Goal: Task Accomplishment & Management: Manage account settings

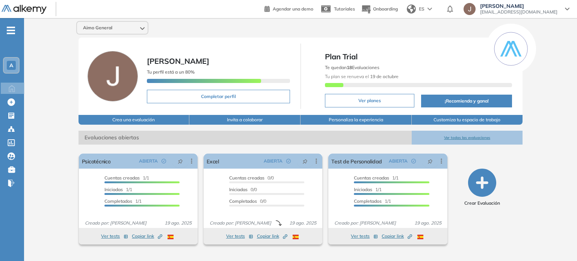
click at [475, 10] on div at bounding box center [469, 9] width 12 height 12
click at [13, 70] on div "A" at bounding box center [11, 65] width 15 height 15
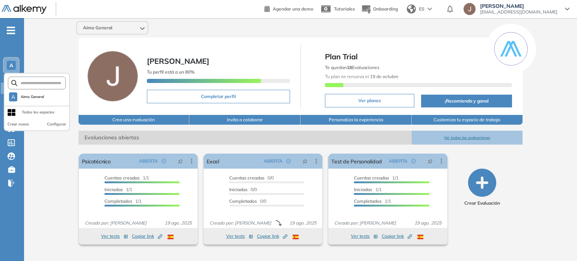
click at [14, 122] on button "Crear nuevo" at bounding box center [18, 124] width 21 height 6
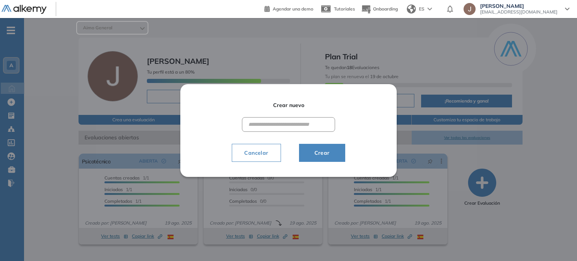
click at [257, 118] on input "text" at bounding box center [288, 124] width 93 height 15
click at [259, 156] on span "Cancelar" at bounding box center [256, 152] width 36 height 9
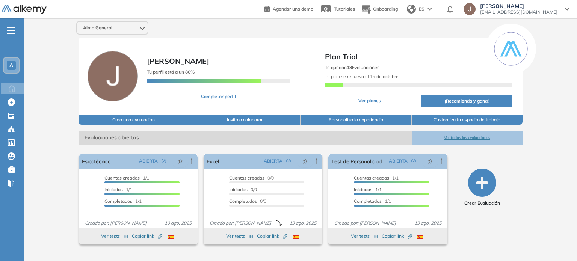
click at [9, 66] on span "A" at bounding box center [11, 65] width 4 height 6
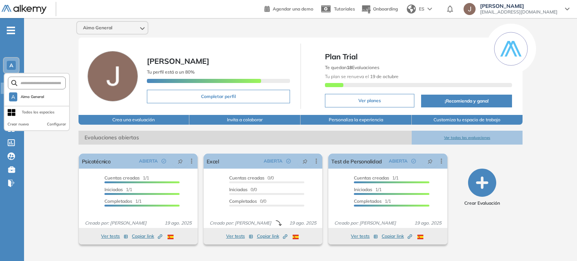
click at [49, 123] on button "Configurar" at bounding box center [56, 124] width 19 height 6
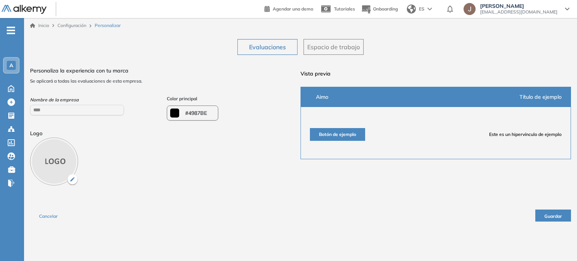
click at [179, 28] on div "Inicio Configuración Personalizar" at bounding box center [300, 25] width 541 height 7
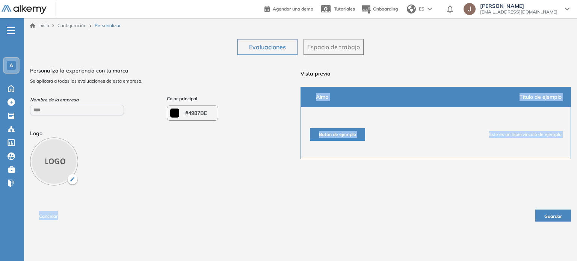
drag, startPoint x: 456, startPoint y: 57, endPoint x: 405, endPoint y: 213, distance: 164.3
click at [405, 213] on div "Evaluaciones Espacio de trabajo ¿Quieres modificar el logo de la empresa? Al mo…" at bounding box center [300, 130] width 541 height 194
click at [369, 212] on div "Cancelar Guardar" at bounding box center [300, 212] width 541 height 18
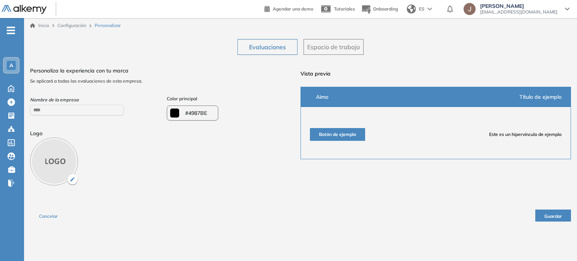
click at [538, 10] on span "[EMAIL_ADDRESS][DOMAIN_NAME]" at bounding box center [518, 12] width 77 height 6
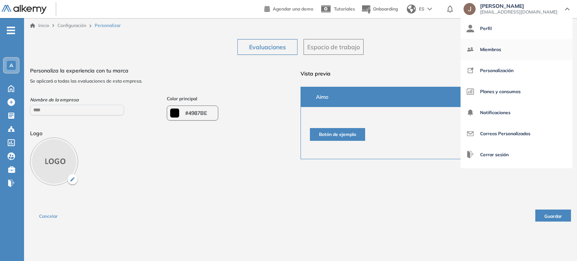
click at [501, 53] on span "Miembros" at bounding box center [490, 50] width 21 height 18
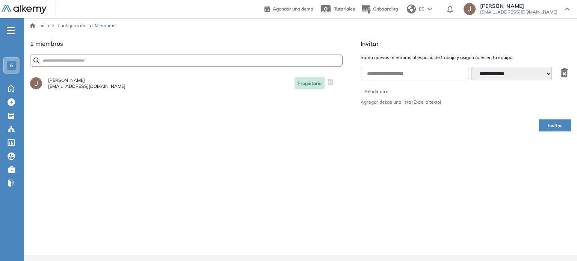
click at [392, 133] on div "Invitar" at bounding box center [465, 125] width 210 height 24
click at [398, 69] on input "text" at bounding box center [414, 74] width 108 height 14
type input "**********"
click at [519, 67] on select "**********" at bounding box center [511, 74] width 80 height 14
click at [472, 67] on select "**********" at bounding box center [511, 74] width 80 height 14
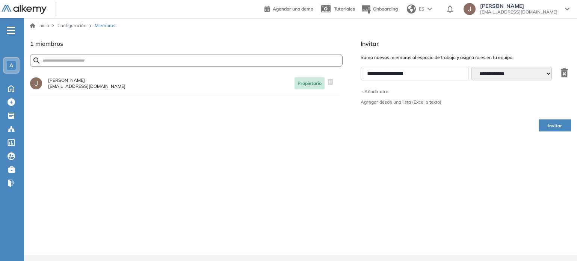
click at [478, 127] on div "Invitar" at bounding box center [465, 125] width 210 height 24
click at [554, 125] on span "Invitar" at bounding box center [555, 125] width 14 height 7
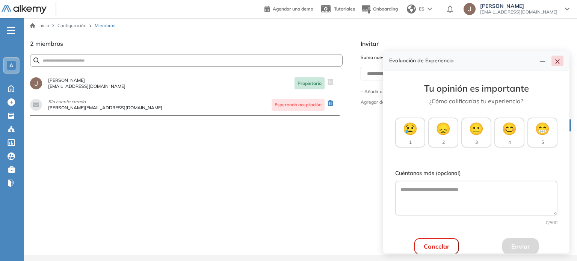
click at [556, 61] on icon "close" at bounding box center [557, 62] width 6 height 6
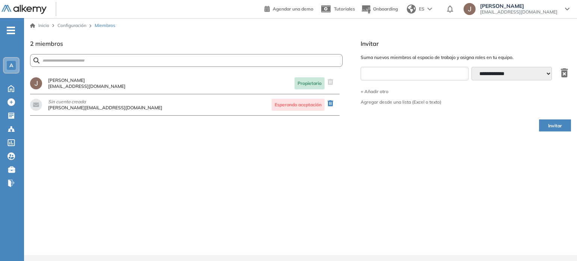
click at [419, 75] on input "text" at bounding box center [414, 74] width 108 height 14
type input "**********"
click at [567, 72] on icon "button" at bounding box center [563, 72] width 7 height 9
click at [406, 72] on input "text" at bounding box center [414, 74] width 108 height 14
type input "**********"
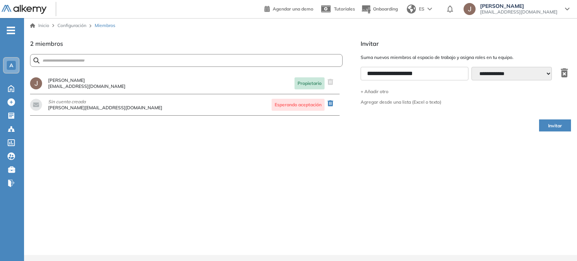
click at [544, 126] on button "Invitar" at bounding box center [555, 125] width 32 height 12
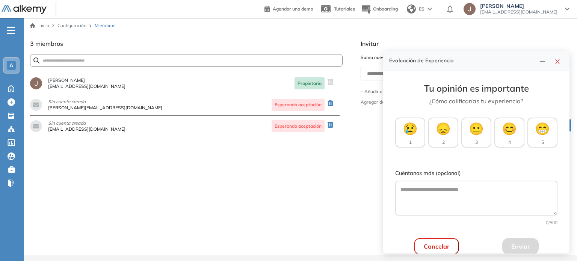
click at [12, 65] on span "A" at bounding box center [11, 65] width 4 height 6
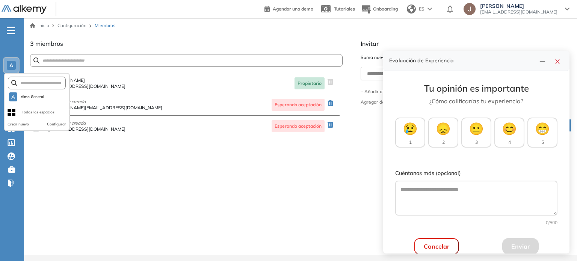
click at [12, 65] on span "A" at bounding box center [11, 65] width 4 height 6
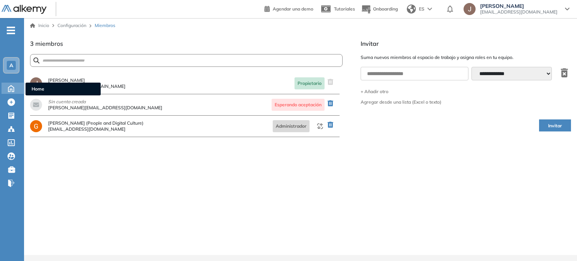
click at [11, 86] on icon at bounding box center [11, 88] width 6 height 6
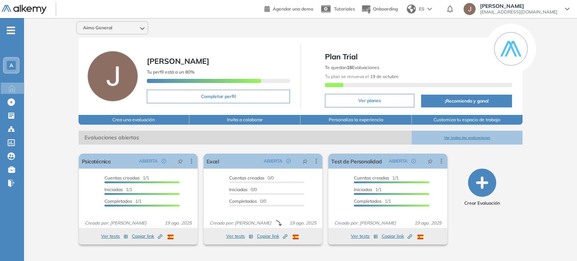
click at [520, 13] on span "[EMAIL_ADDRESS][DOMAIN_NAME]" at bounding box center [518, 12] width 77 height 6
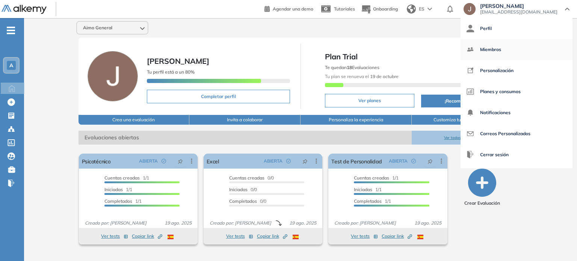
click at [501, 48] on span "Miembros" at bounding box center [490, 50] width 21 height 18
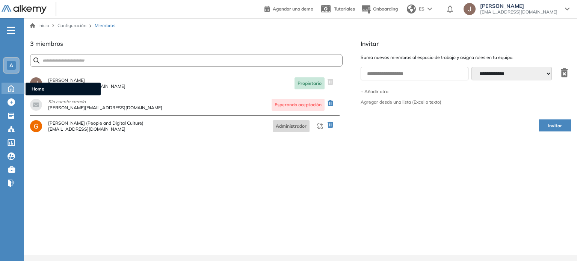
click at [9, 90] on icon at bounding box center [11, 87] width 13 height 9
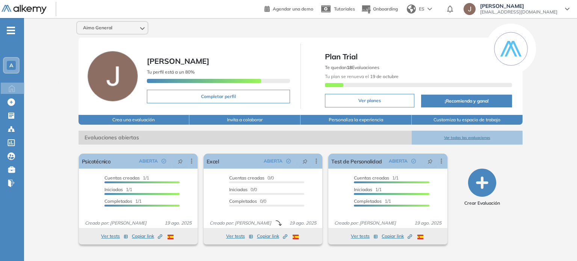
click at [30, 151] on link "Comunidad Alkemy Comunidad Alkemy" at bounding box center [16, 156] width 32 height 11
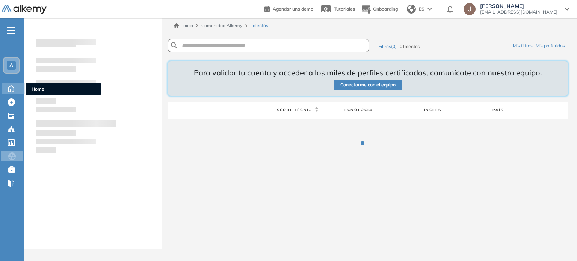
click at [15, 84] on icon at bounding box center [11, 87] width 13 height 9
